Goal: Check status: Check status

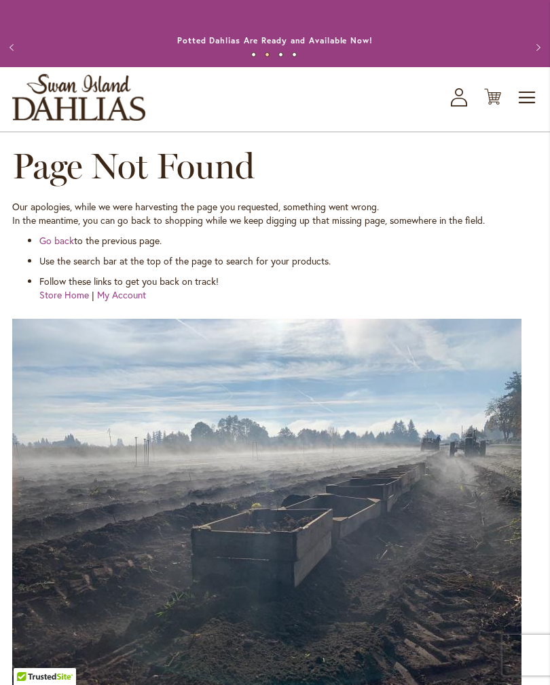
click at [461, 107] on icon "My Account" at bounding box center [458, 97] width 16 height 18
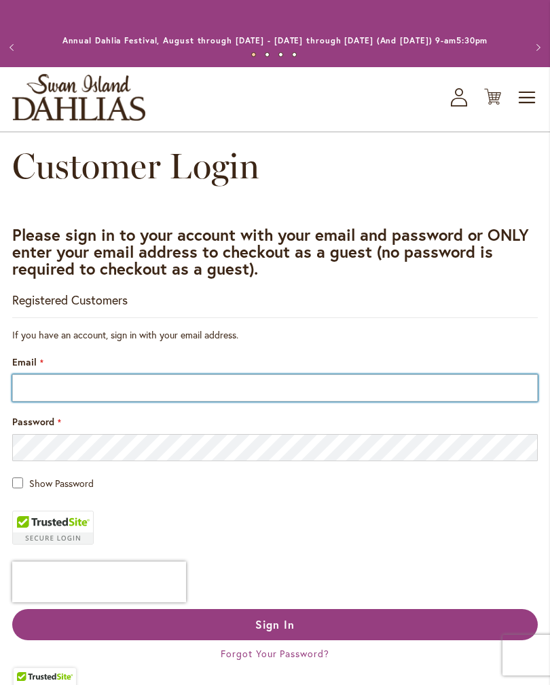
type input "**********"
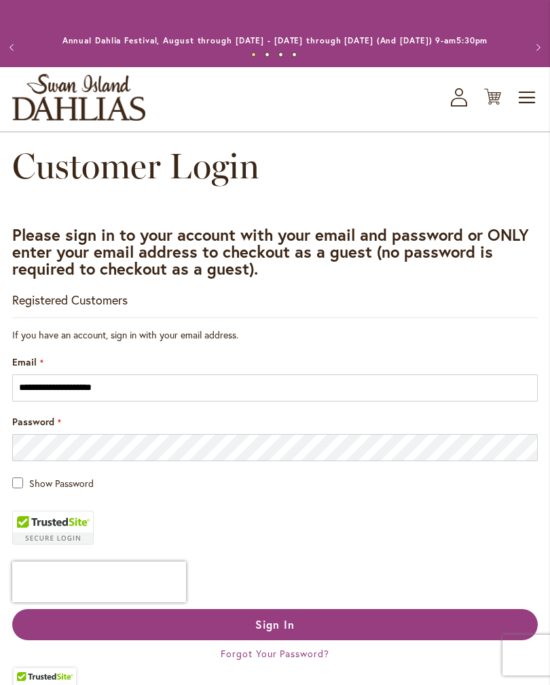
click at [275, 638] on button "Sign In" at bounding box center [274, 624] width 525 height 31
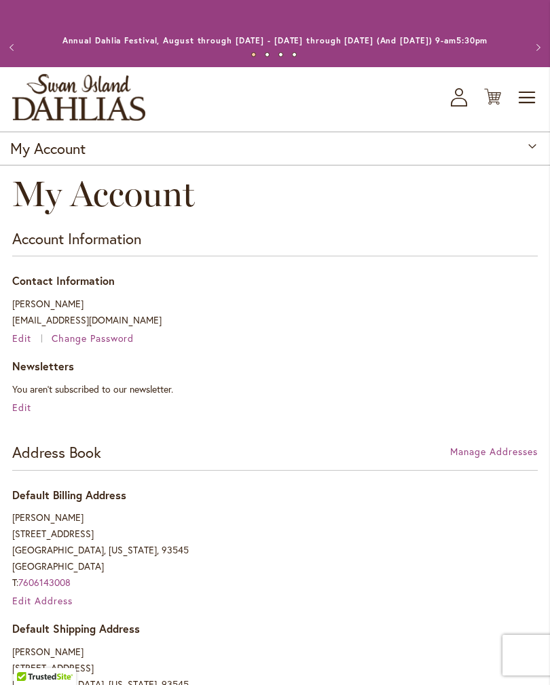
click at [461, 107] on icon "My Account" at bounding box center [458, 97] width 16 height 18
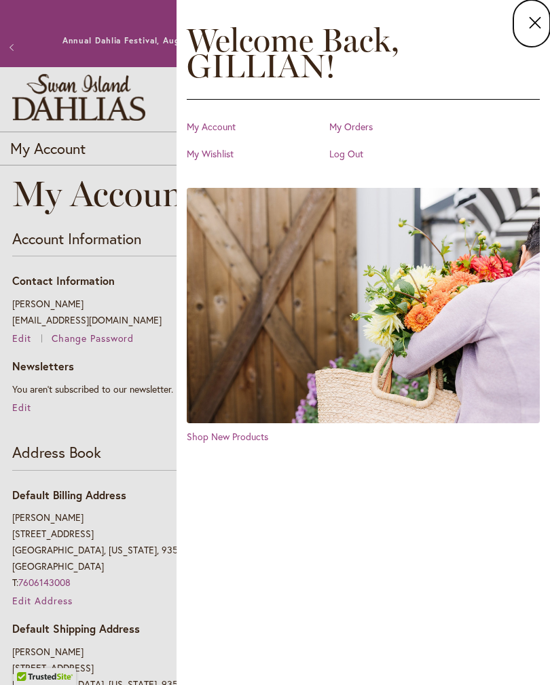
click at [358, 121] on link "My Orders" at bounding box center [397, 127] width 136 height 14
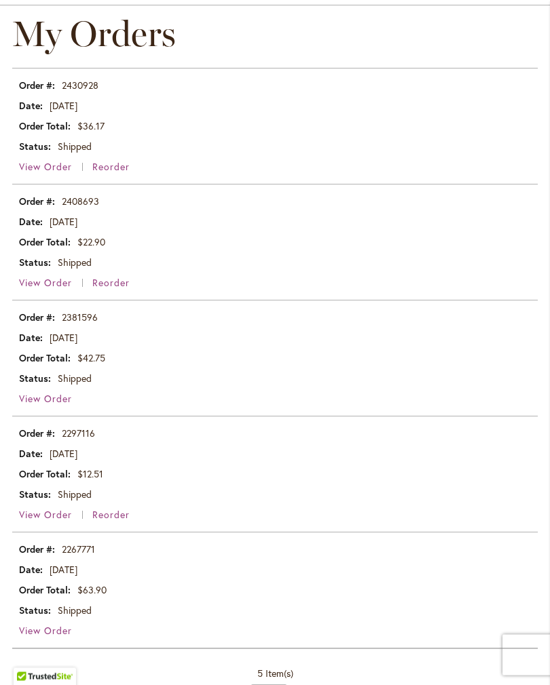
scroll to position [160, 0]
click at [69, 405] on span "View Order" at bounding box center [45, 398] width 53 height 13
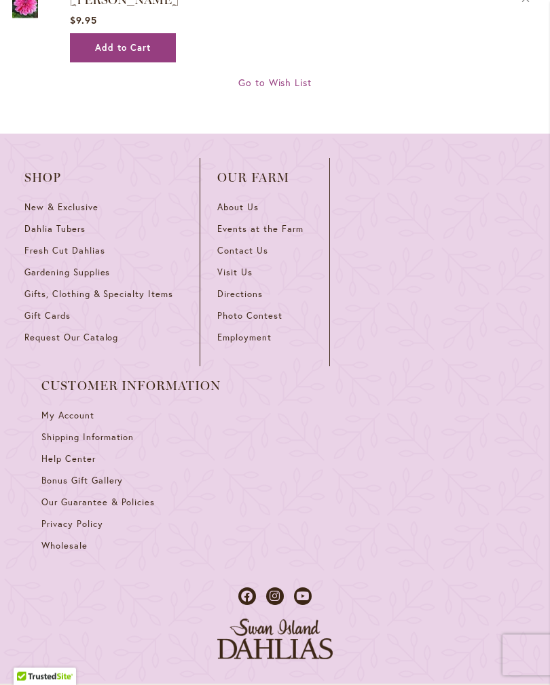
scroll to position [1889, 0]
